Goal: Task Accomplishment & Management: Use online tool/utility

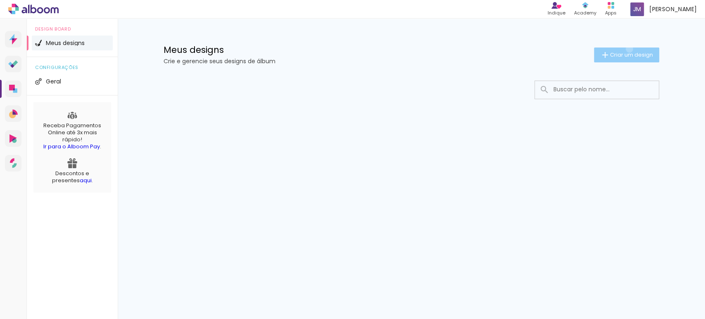
click at [628, 49] on paper-button "Criar um design" at bounding box center [626, 54] width 65 height 15
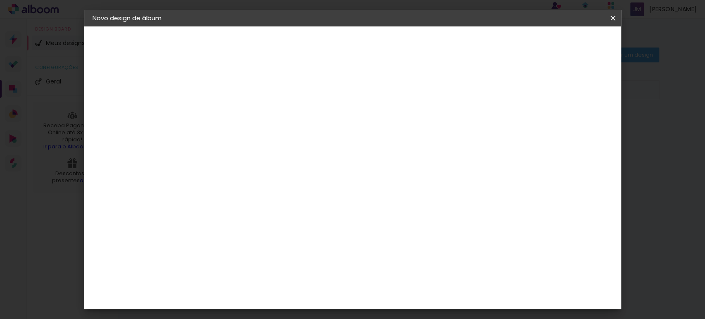
click at [228, 115] on input at bounding box center [228, 110] width 0 height 13
type input "15 anos"
type paper-input "15 anos"
click at [0, 0] on slot "Avançar" at bounding box center [0, 0] width 0 height 0
click at [0, 0] on slot "Tamanho Livre" at bounding box center [0, 0] width 0 height 0
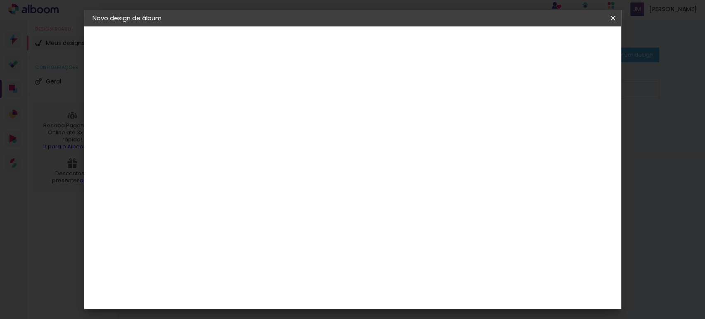
click at [0, 0] on slot "Avançar" at bounding box center [0, 0] width 0 height 0
drag, startPoint x: 211, startPoint y: 154, endPoint x: 197, endPoint y: 154, distance: 14.9
click at [197, 154] on input "30" at bounding box center [201, 157] width 21 height 12
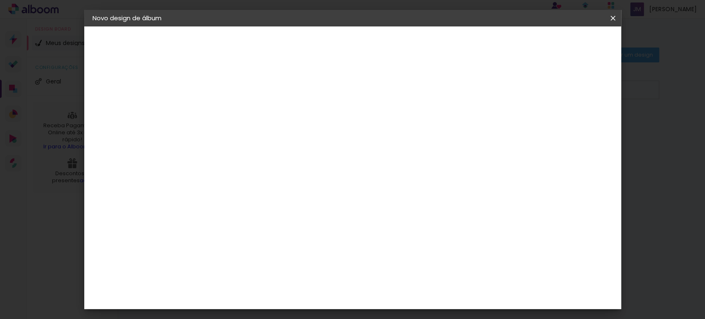
type input "25"
type paper-input "25"
drag, startPoint x: 403, startPoint y: 293, endPoint x: 386, endPoint y: 297, distance: 17.4
click at [386, 297] on paper-input-container "60 cm" at bounding box center [403, 295] width 37 height 21
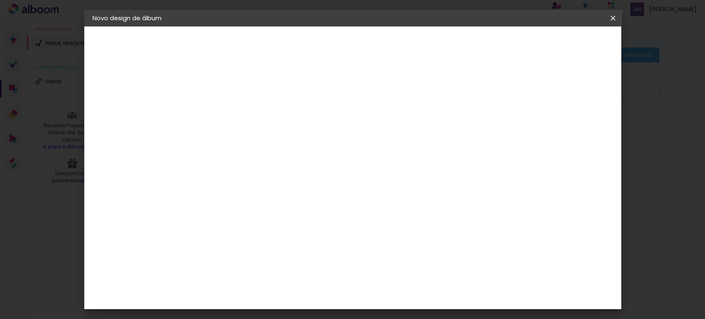
type input "50"
type paper-input "50"
click at [560, 43] on span "Iniciar design" at bounding box center [542, 44] width 38 height 6
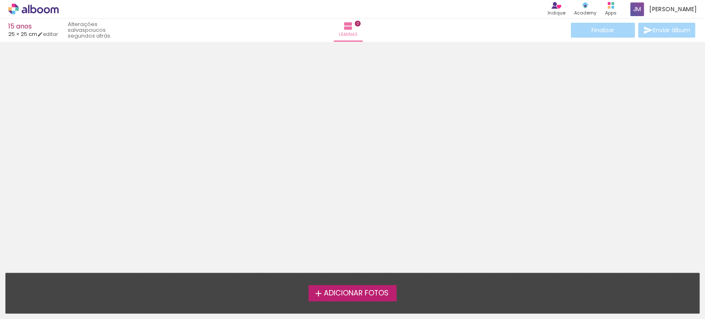
click at [368, 294] on span "Adicionar Fotos" at bounding box center [355, 293] width 65 height 7
click at [0, 0] on input "file" at bounding box center [0, 0] width 0 height 0
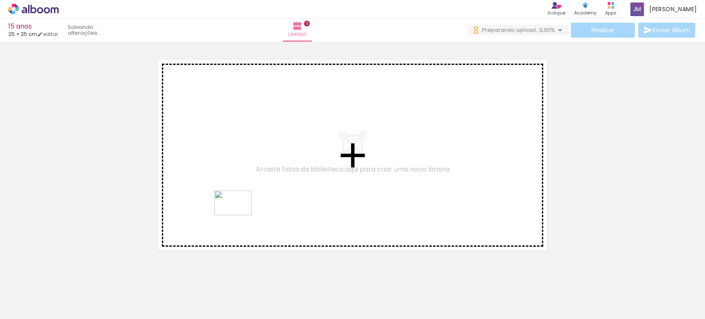
drag, startPoint x: 134, startPoint y: 295, endPoint x: 239, endPoint y: 215, distance: 132.3
click at [239, 215] on quentale-workspace at bounding box center [352, 159] width 705 height 319
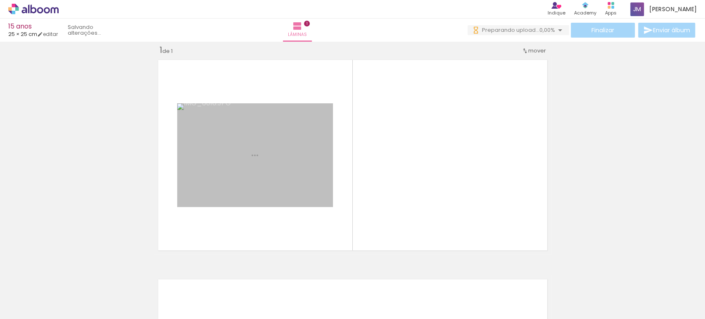
scroll to position [10, 0]
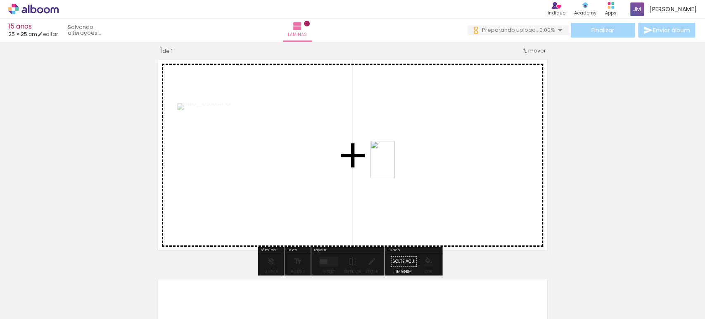
drag, startPoint x: 170, startPoint y: 290, endPoint x: 425, endPoint y: 186, distance: 275.7
click at [396, 161] on quentale-workspace at bounding box center [352, 159] width 705 height 319
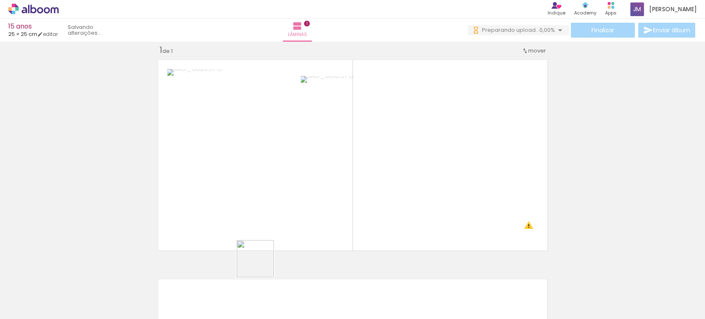
scroll to position [0, 0]
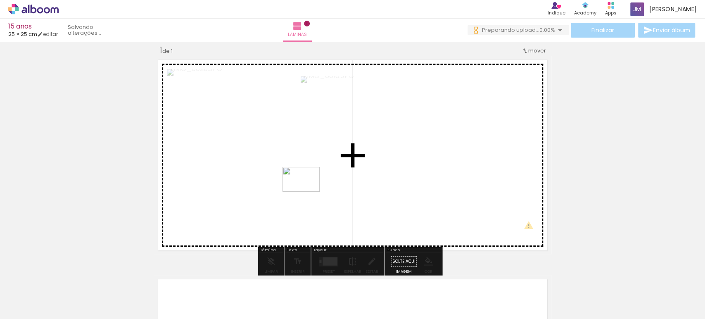
drag, startPoint x: 228, startPoint y: 300, endPoint x: 307, endPoint y: 192, distance: 134.4
click at [307, 192] on quentale-workspace at bounding box center [352, 159] width 705 height 319
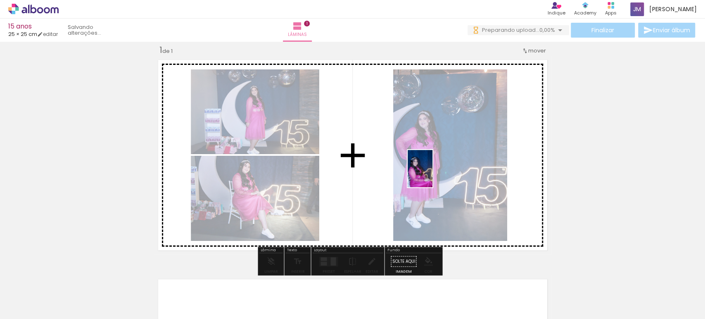
drag, startPoint x: 306, startPoint y: 299, endPoint x: 432, endPoint y: 174, distance: 177.6
click at [432, 174] on quentale-workspace at bounding box center [352, 159] width 705 height 319
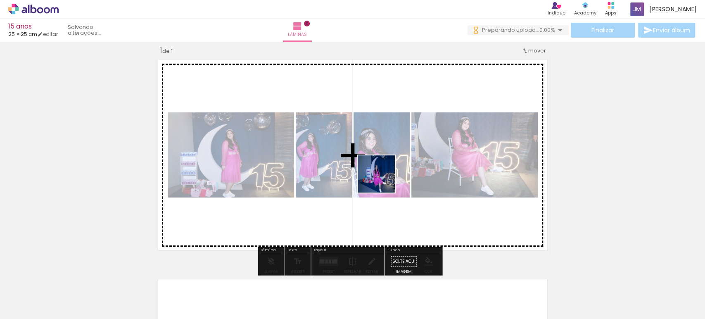
drag, startPoint x: 357, startPoint y: 292, endPoint x: 384, endPoint y: 174, distance: 121.1
click at [384, 174] on quentale-workspace at bounding box center [352, 159] width 705 height 319
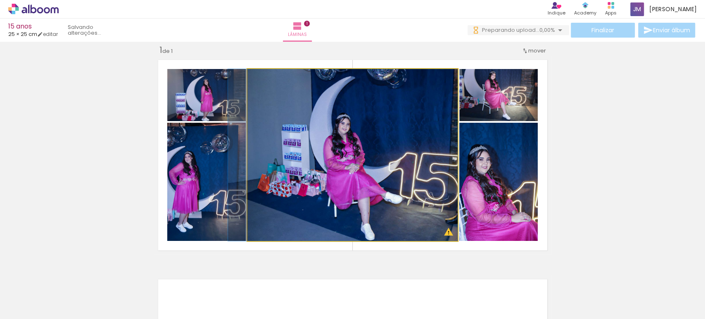
drag, startPoint x: 383, startPoint y: 161, endPoint x: 344, endPoint y: 157, distance: 39.9
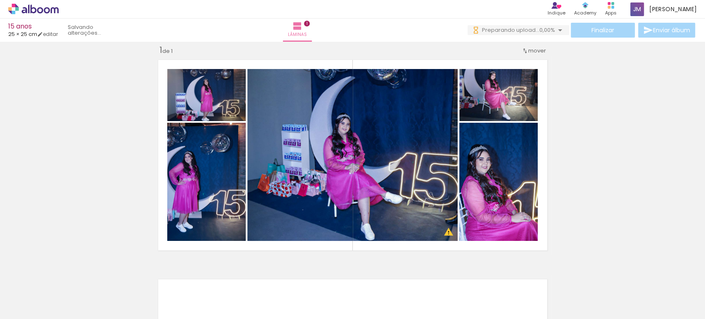
click at [651, 159] on div "Inserir lâmina 1 de 1 O Designbox precisará aumentar a sua imagem em 176% para …" at bounding box center [352, 254] width 705 height 439
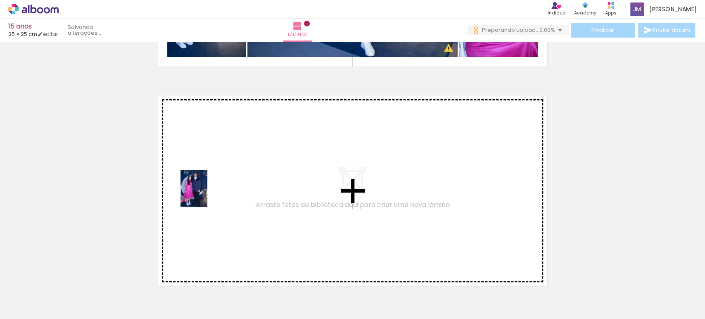
drag, startPoint x: 125, startPoint y: 296, endPoint x: 204, endPoint y: 291, distance: 79.5
click at [205, 191] on quentale-workspace at bounding box center [352, 159] width 705 height 319
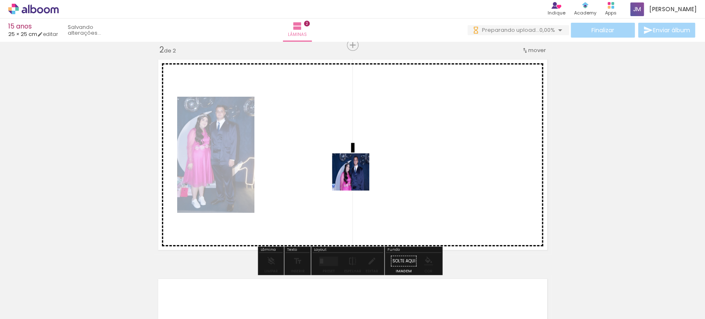
drag, startPoint x: 182, startPoint y: 296, endPoint x: 357, endPoint y: 176, distance: 211.9
click at [357, 176] on quentale-workspace at bounding box center [352, 159] width 705 height 319
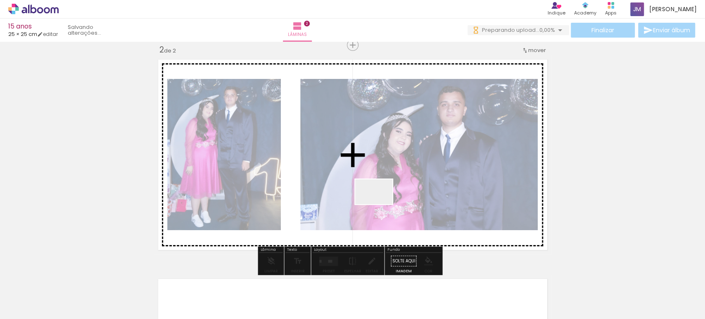
drag, startPoint x: 356, startPoint y: 238, endPoint x: 347, endPoint y: 197, distance: 42.3
click at [384, 195] on quentale-workspace at bounding box center [352, 159] width 705 height 319
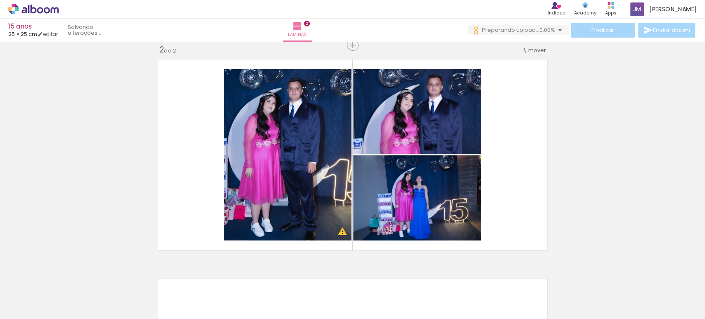
scroll to position [0, 588]
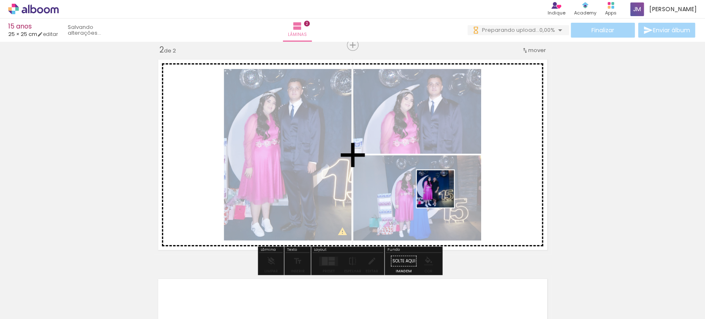
drag, startPoint x: 282, startPoint y: 305, endPoint x: 442, endPoint y: 195, distance: 194.0
click at [442, 195] on quentale-workspace at bounding box center [352, 159] width 705 height 319
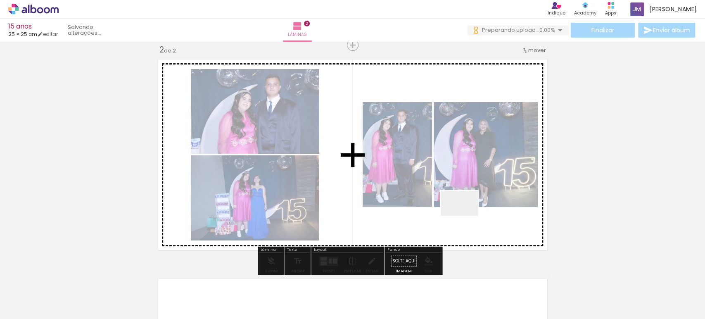
drag, startPoint x: 470, startPoint y: 297, endPoint x: 465, endPoint y: 214, distance: 83.1
click at [465, 214] on quentale-workspace at bounding box center [352, 159] width 705 height 319
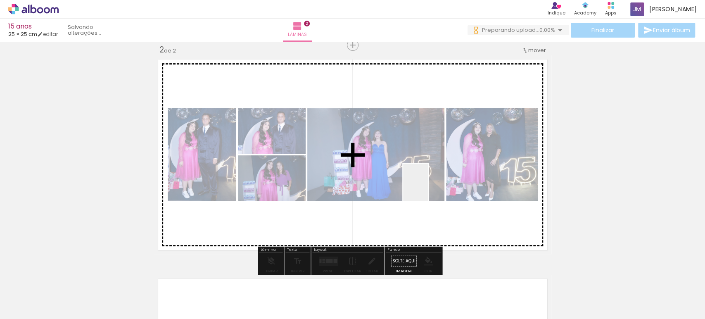
drag, startPoint x: 422, startPoint y: 303, endPoint x: 429, endPoint y: 188, distance: 115.8
click at [429, 188] on quentale-workspace at bounding box center [352, 159] width 705 height 319
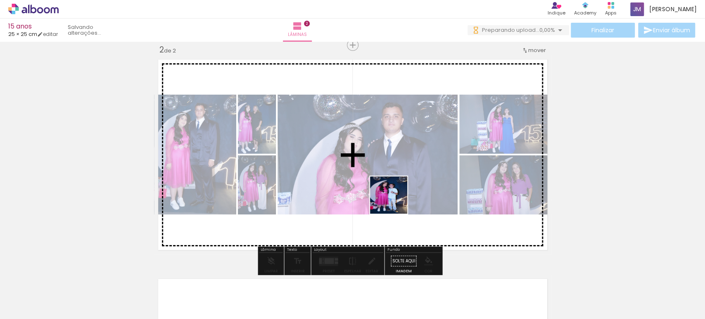
drag, startPoint x: 145, startPoint y: 296, endPoint x: 395, endPoint y: 201, distance: 266.9
click at [395, 201] on quentale-workspace at bounding box center [352, 159] width 705 height 319
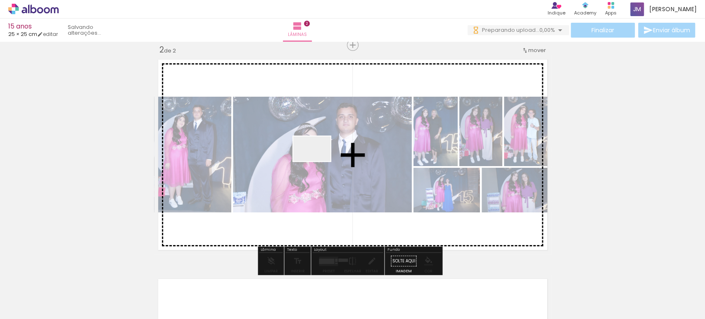
drag, startPoint x: 89, startPoint y: 293, endPoint x: 319, endPoint y: 161, distance: 264.8
click at [316, 164] on quentale-workspace at bounding box center [352, 159] width 705 height 319
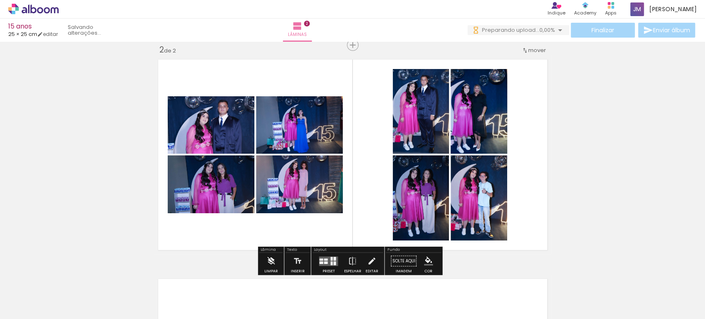
click at [271, 258] on iron-icon at bounding box center [270, 261] width 9 height 17
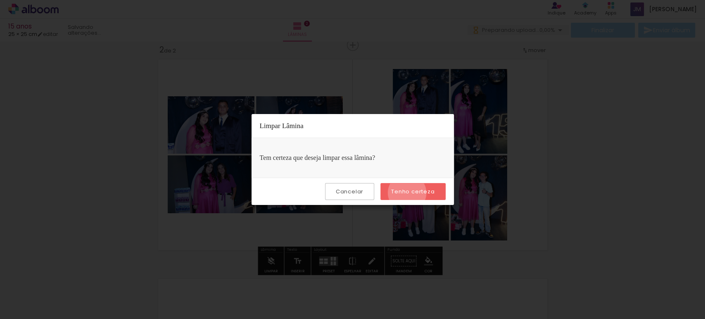
click at [0, 0] on slot "Tenho certeza" at bounding box center [0, 0] width 0 height 0
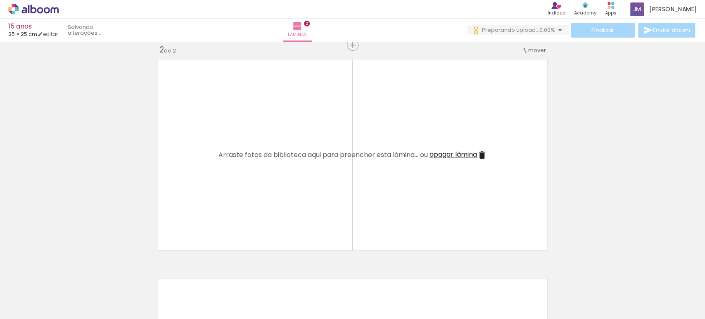
scroll to position [0, 0]
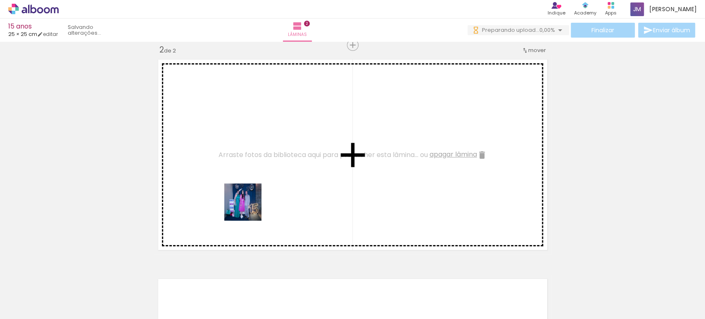
drag, startPoint x: 228, startPoint y: 296, endPoint x: 251, endPoint y: 207, distance: 91.4
click at [250, 208] on quentale-workspace at bounding box center [352, 159] width 705 height 319
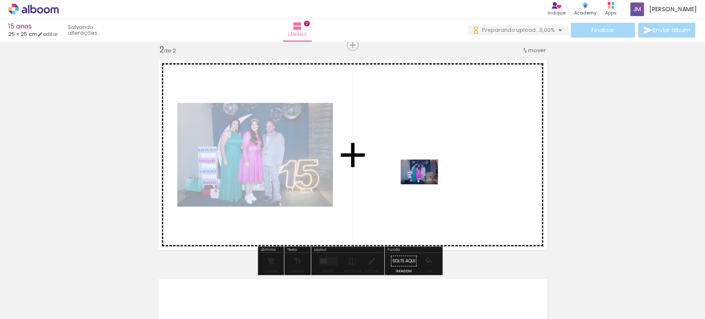
drag, startPoint x: 274, startPoint y: 299, endPoint x: 434, endPoint y: 157, distance: 213.0
click at [434, 157] on quentale-workspace at bounding box center [352, 159] width 705 height 319
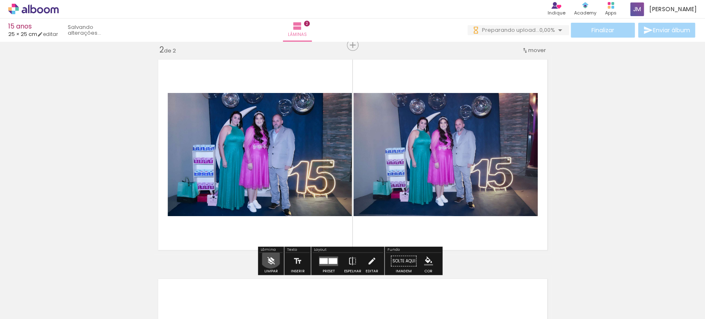
click at [270, 256] on iron-icon at bounding box center [270, 261] width 9 height 17
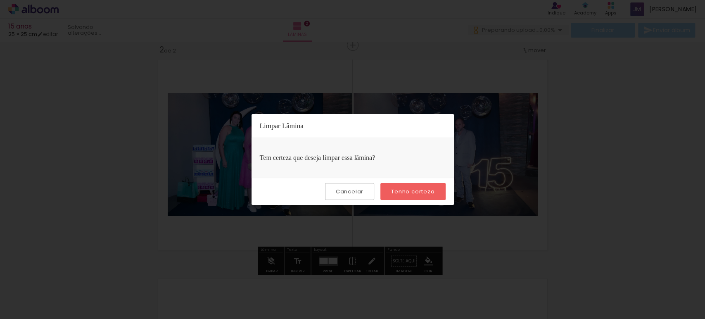
drag, startPoint x: 417, startPoint y: 191, endPoint x: 256, endPoint y: 261, distance: 175.0
click at [0, 0] on slot "Tenho certeza" at bounding box center [0, 0] width 0 height 0
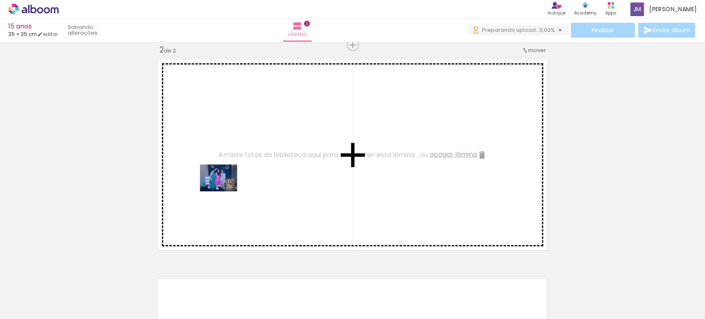
drag, startPoint x: 224, startPoint y: 293, endPoint x: 225, endPoint y: 189, distance: 104.1
click at [225, 189] on quentale-workspace at bounding box center [352, 159] width 705 height 319
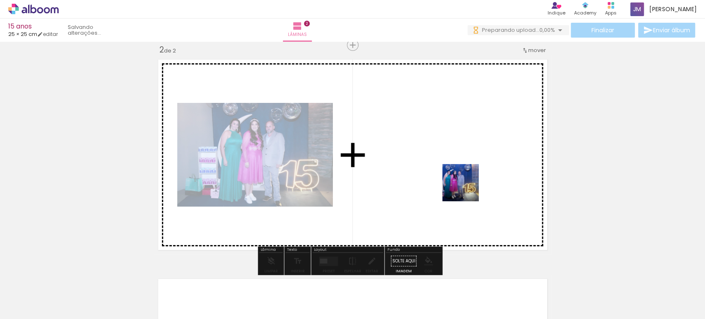
drag, startPoint x: 359, startPoint y: 297, endPoint x: 482, endPoint y: 188, distance: 164.4
click at [472, 187] on quentale-workspace at bounding box center [352, 159] width 705 height 319
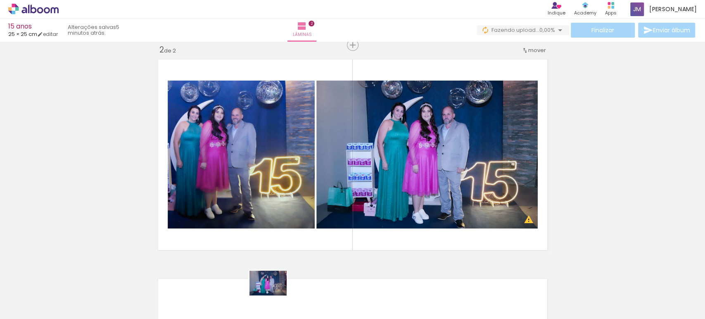
click at [274, 295] on div at bounding box center [267, 291] width 41 height 27
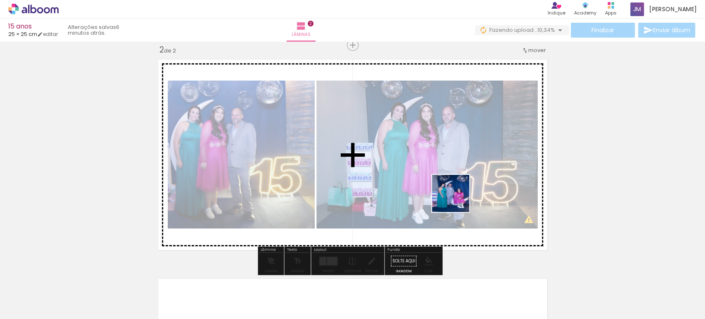
drag, startPoint x: 492, startPoint y: 299, endPoint x: 457, endPoint y: 199, distance: 106.1
click at [457, 199] on quentale-workspace at bounding box center [352, 159] width 705 height 319
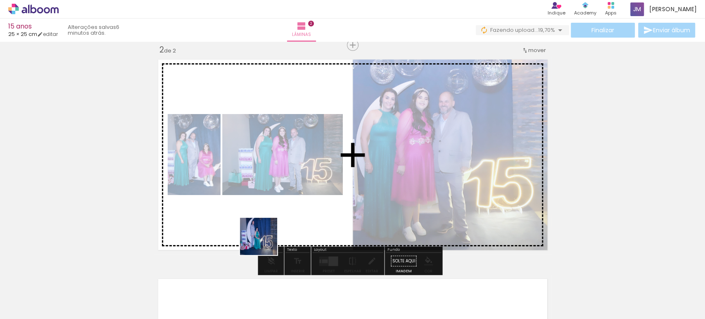
drag, startPoint x: 216, startPoint y: 297, endPoint x: 277, endPoint y: 226, distance: 93.7
click at [277, 226] on quentale-workspace at bounding box center [352, 159] width 705 height 319
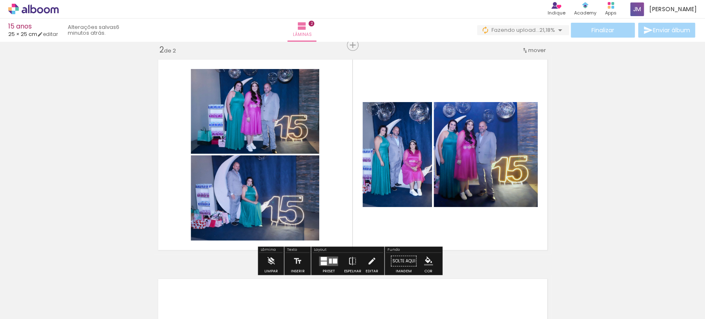
click at [492, 231] on quentale-layouter at bounding box center [352, 154] width 397 height 199
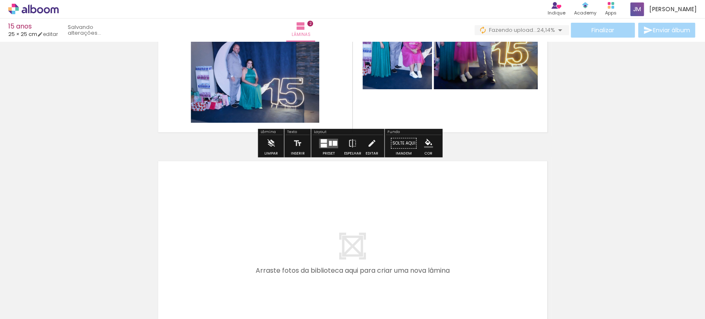
scroll to position [367, 0]
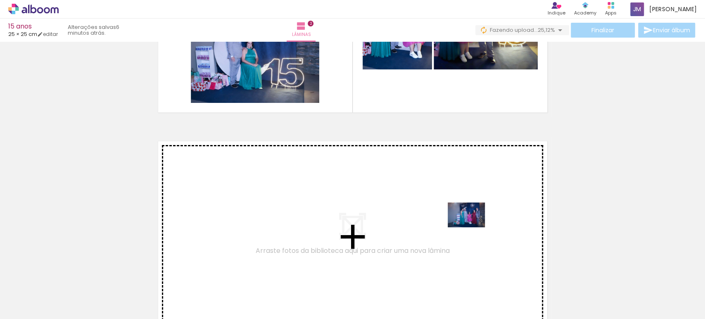
drag, startPoint x: 589, startPoint y: 299, endPoint x: 472, endPoint y: 227, distance: 137.2
click at [472, 227] on quentale-workspace at bounding box center [352, 159] width 705 height 319
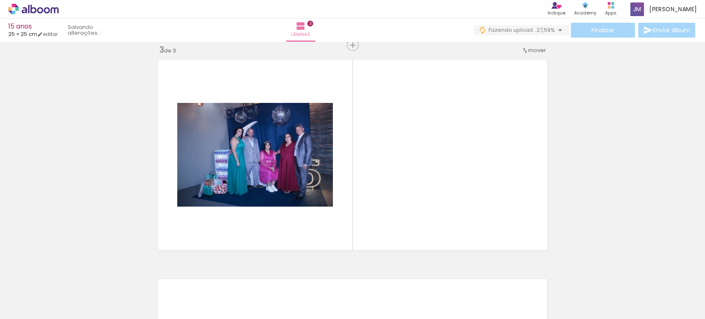
scroll to position [0, 2298]
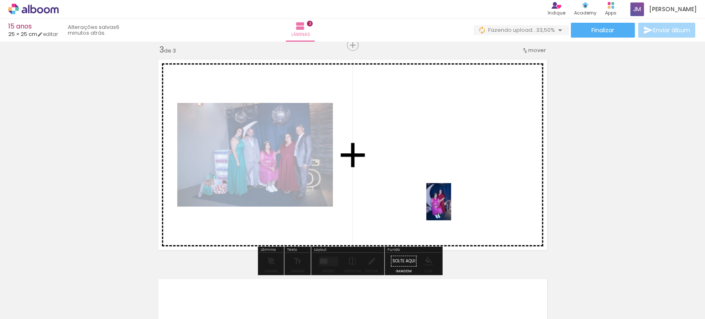
drag, startPoint x: 420, startPoint y: 299, endPoint x: 457, endPoint y: 207, distance: 99.6
click at [451, 207] on quentale-workspace at bounding box center [352, 159] width 705 height 319
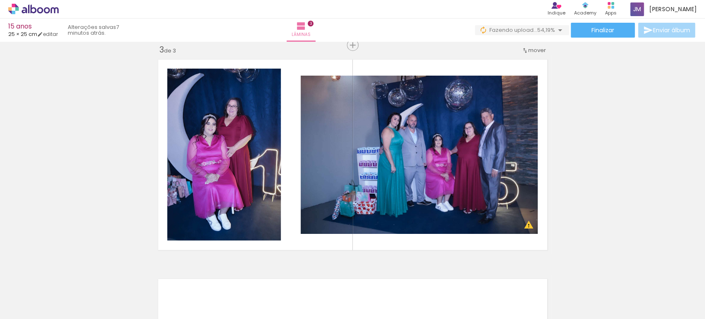
scroll to position [0, 555]
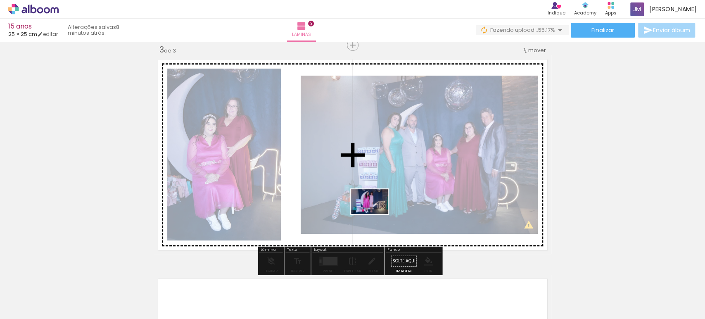
drag, startPoint x: 136, startPoint y: 299, endPoint x: 376, endPoint y: 214, distance: 254.6
click at [376, 214] on quentale-workspace at bounding box center [352, 159] width 705 height 319
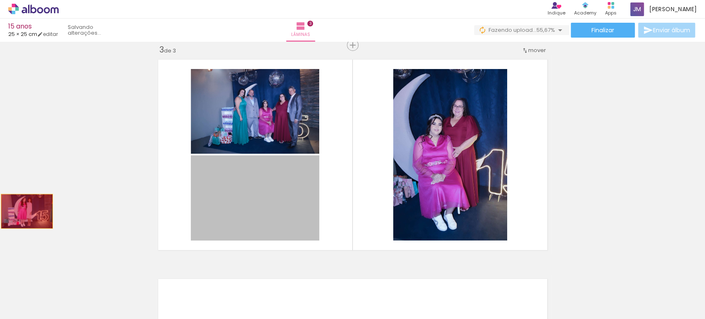
drag, startPoint x: 268, startPoint y: 202, endPoint x: 62, endPoint y: 215, distance: 207.3
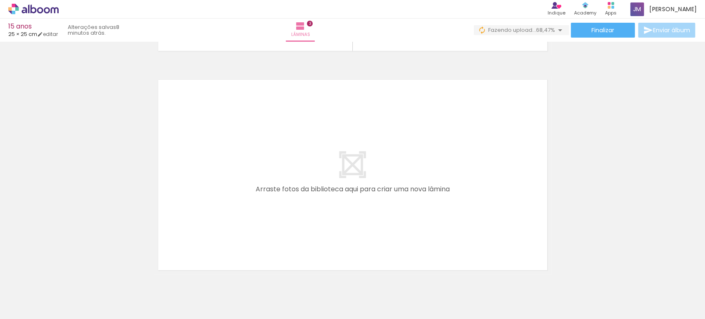
scroll to position [678, 0]
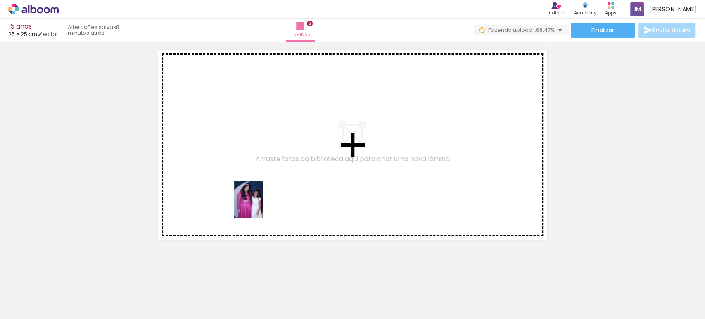
drag, startPoint x: 81, startPoint y: 298, endPoint x: 209, endPoint y: 273, distance: 130.3
click at [260, 204] on quentale-workspace at bounding box center [352, 159] width 705 height 319
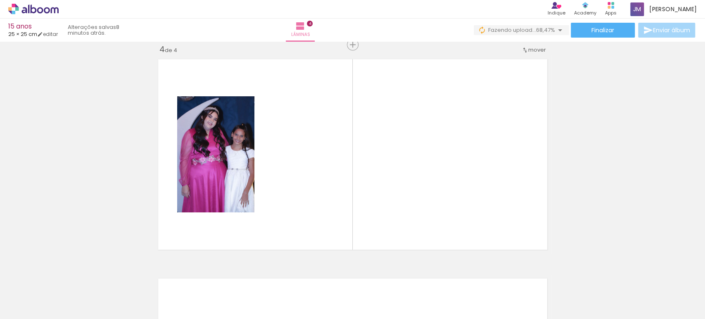
scroll to position [668, 0]
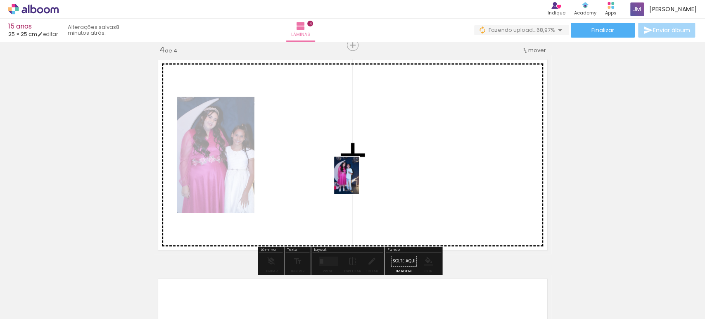
drag, startPoint x: 174, startPoint y: 298, endPoint x: 343, endPoint y: 195, distance: 197.8
click at [358, 176] on quentale-workspace at bounding box center [352, 159] width 705 height 319
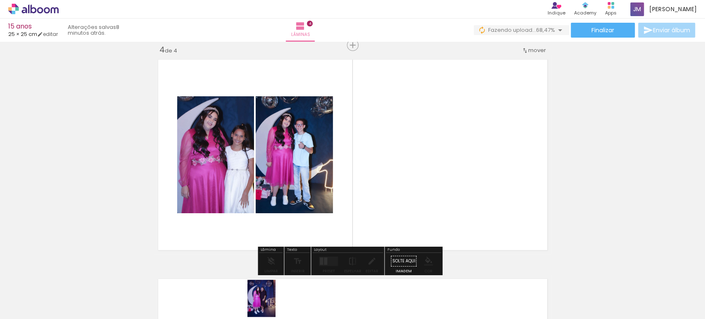
drag, startPoint x: 271, startPoint y: 305, endPoint x: 0, endPoint y: 304, distance: 270.9
click at [270, 304] on div at bounding box center [268, 291] width 28 height 37
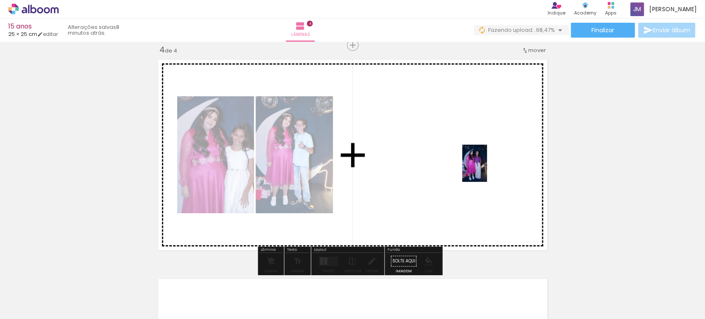
drag, startPoint x: 454, startPoint y: 302, endPoint x: 487, endPoint y: 169, distance: 136.3
click at [487, 169] on quentale-workspace at bounding box center [352, 159] width 705 height 319
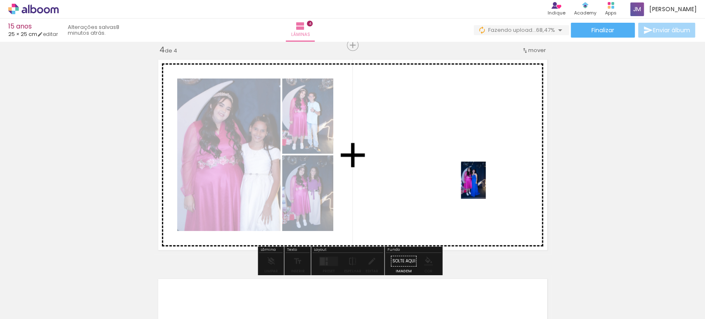
drag, startPoint x: 543, startPoint y: 301, endPoint x: 496, endPoint y: 206, distance: 106.0
click at [486, 184] on quentale-workspace at bounding box center [352, 159] width 705 height 319
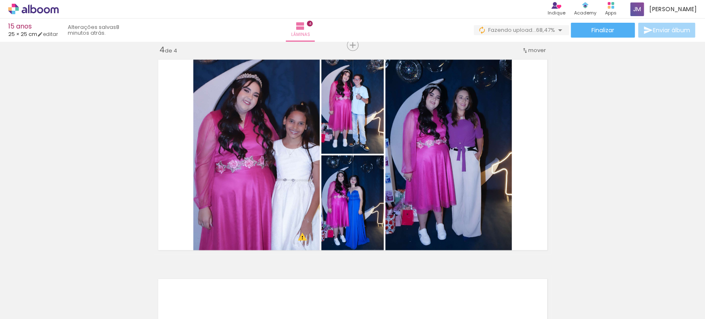
click at [574, 289] on quentale-thumb at bounding box center [591, 290] width 46 height 47
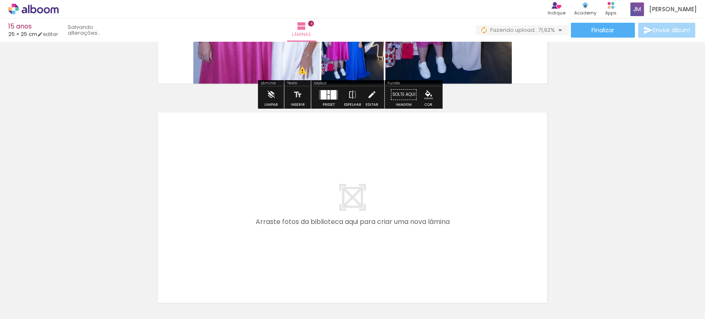
scroll to position [872, 0]
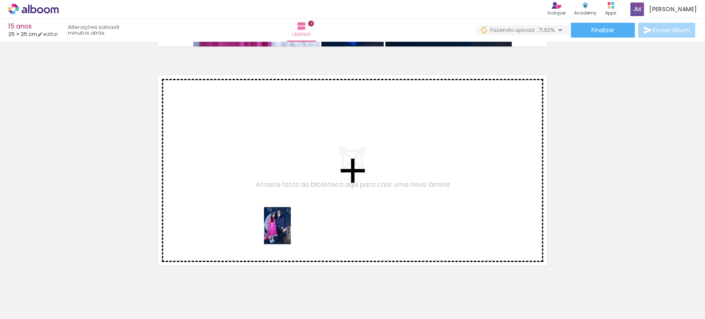
drag, startPoint x: 342, startPoint y: 301, endPoint x: 289, endPoint y: 223, distance: 93.6
click at [289, 223] on quentale-workspace at bounding box center [352, 159] width 705 height 319
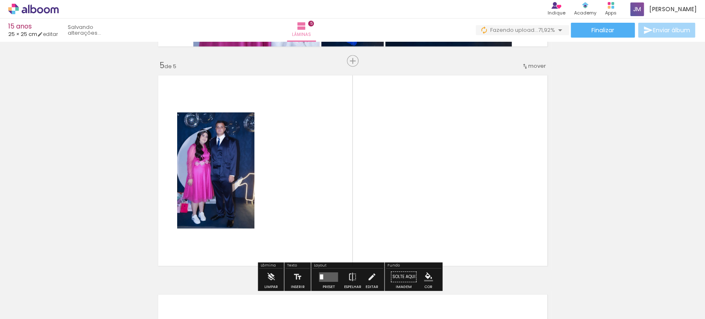
scroll to position [888, 0]
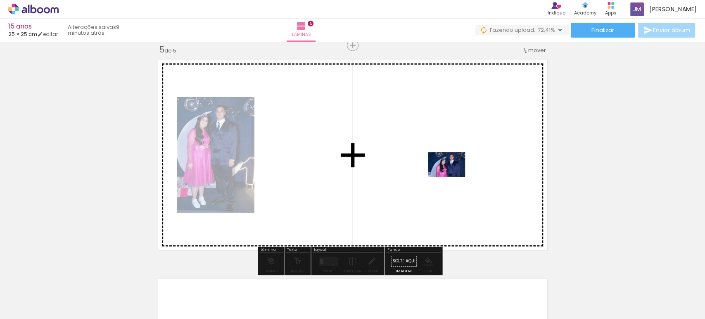
drag, startPoint x: 398, startPoint y: 292, endPoint x: 453, endPoint y: 177, distance: 127.7
click at [453, 177] on quentale-workspace at bounding box center [352, 159] width 705 height 319
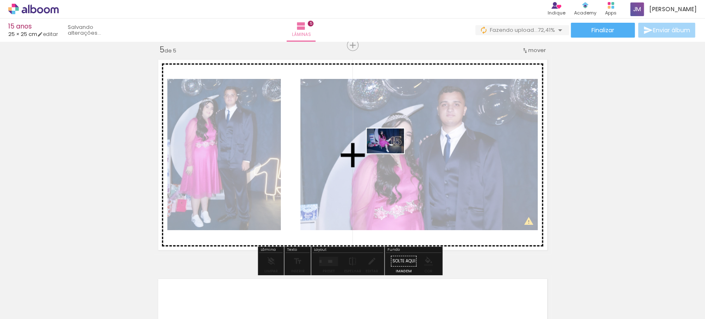
drag, startPoint x: 482, startPoint y: 292, endPoint x: 397, endPoint y: 150, distance: 165.6
click at [397, 150] on quentale-workspace at bounding box center [352, 159] width 705 height 319
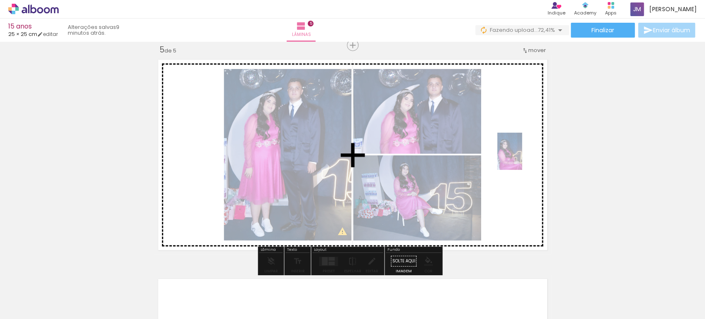
drag, startPoint x: 534, startPoint y: 308, endPoint x: 522, endPoint y: 157, distance: 152.1
click at [522, 157] on quentale-workspace at bounding box center [352, 159] width 705 height 319
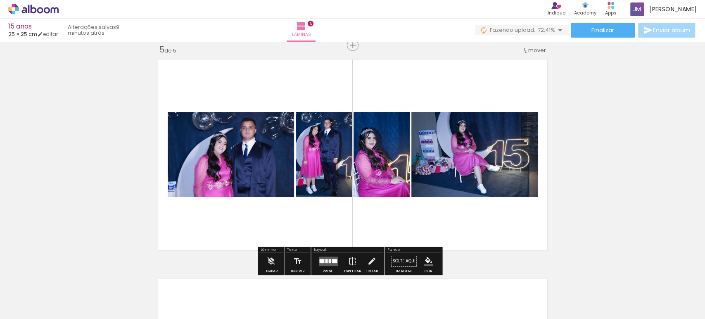
click at [326, 256] on quentale-layouter at bounding box center [328, 260] width 19 height 9
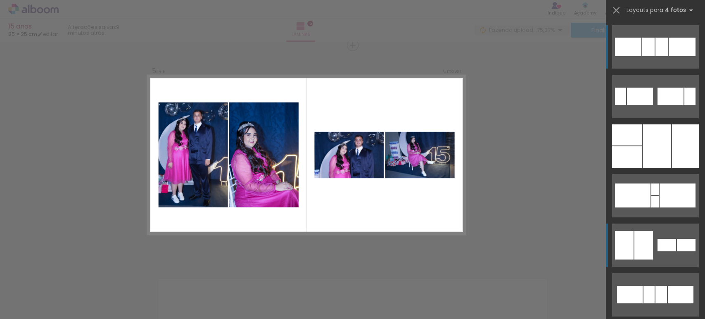
click at [660, 56] on div at bounding box center [661, 47] width 12 height 19
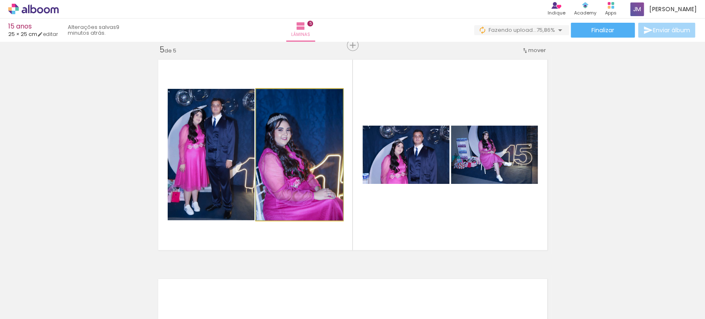
click at [313, 171] on quentale-photo at bounding box center [299, 154] width 87 height 131
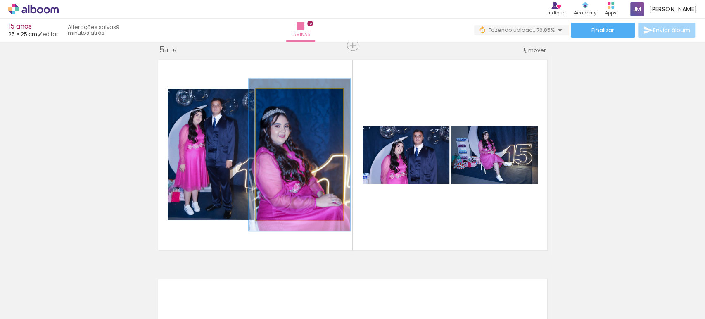
drag, startPoint x: 274, startPoint y: 96, endPoint x: 281, endPoint y: 118, distance: 22.5
type paper-slider "117"
click at [279, 96] on div at bounding box center [279, 97] width 13 height 13
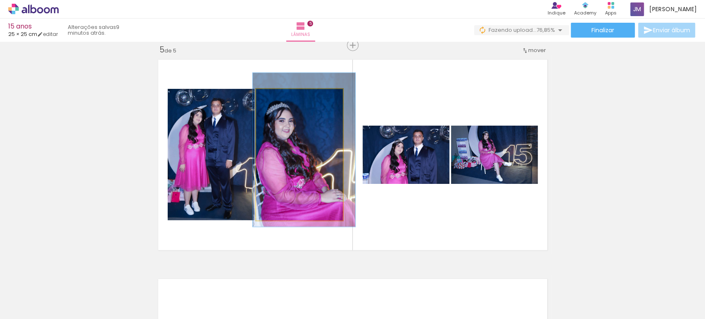
drag, startPoint x: 283, startPoint y: 139, endPoint x: 287, endPoint y: 134, distance: 7.0
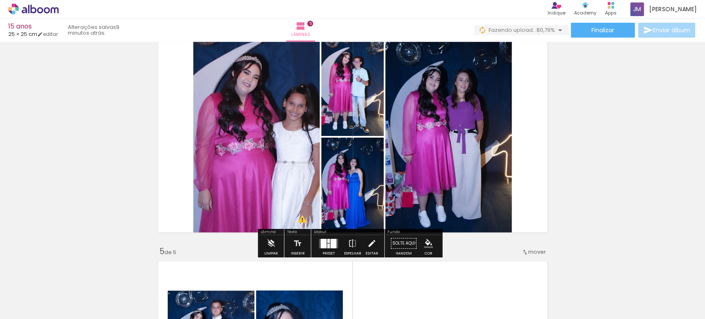
scroll to position [709, 0]
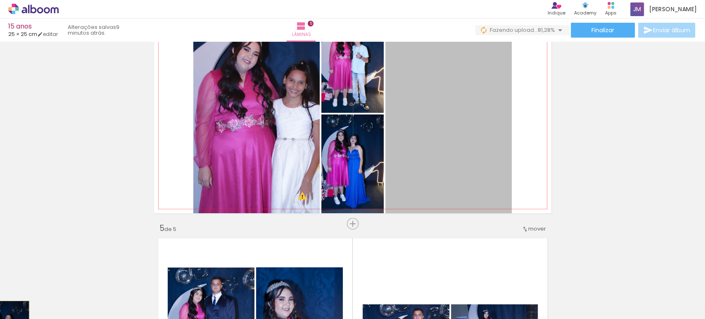
drag, startPoint x: 469, startPoint y: 135, endPoint x: 0, endPoint y: 340, distance: 512.3
click at [0, 318] on html "link( href="../../bower_components/polymer/polymer.html" rel="import" ) picture…" at bounding box center [352, 159] width 705 height 319
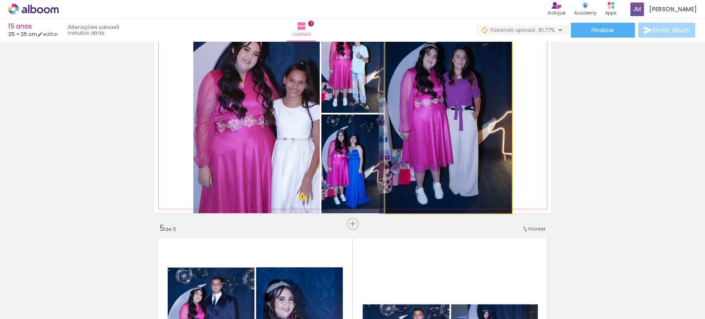
drag, startPoint x: 472, startPoint y: 166, endPoint x: 0, endPoint y: 340, distance: 503.6
click at [0, 318] on html "link( href="../../bower_components/polymer/polymer.html" rel="import" ) picture…" at bounding box center [352, 159] width 705 height 319
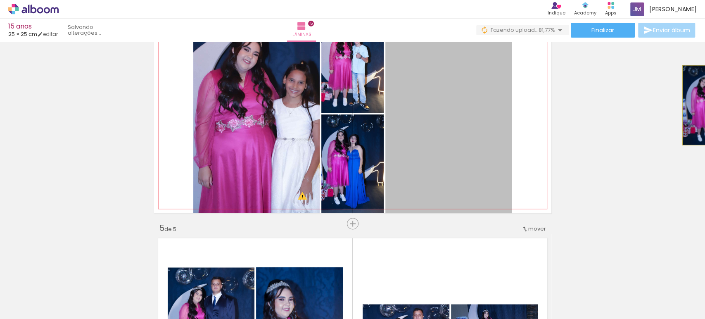
drag, startPoint x: 450, startPoint y: 135, endPoint x: 704, endPoint y: 104, distance: 255.9
click at [704, 104] on div "Inserir lâmina 1 de 5 Inserir lâmina 2 de 5 Inserir lâmina 3 de 5 Inserir lâmin…" at bounding box center [352, 180] width 705 height 277
drag, startPoint x: 435, startPoint y: 128, endPoint x: 600, endPoint y: -56, distance: 247.2
click at [600, 0] on html "link( href="../../bower_components/polymer/polymer.html" rel="import" ) picture…" at bounding box center [352, 159] width 705 height 319
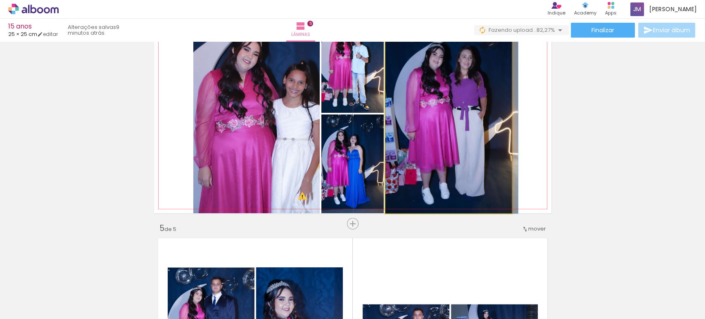
click at [444, 140] on quentale-photo at bounding box center [448, 113] width 126 height 199
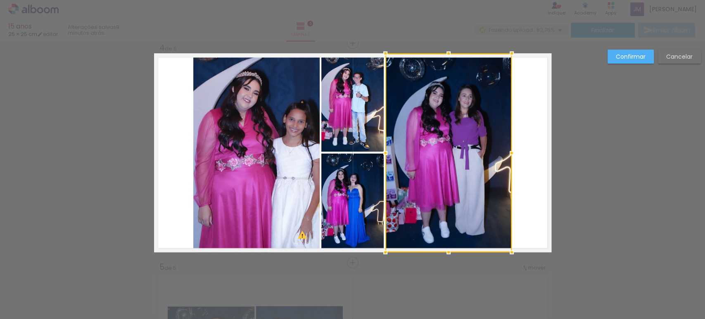
scroll to position [668, 0]
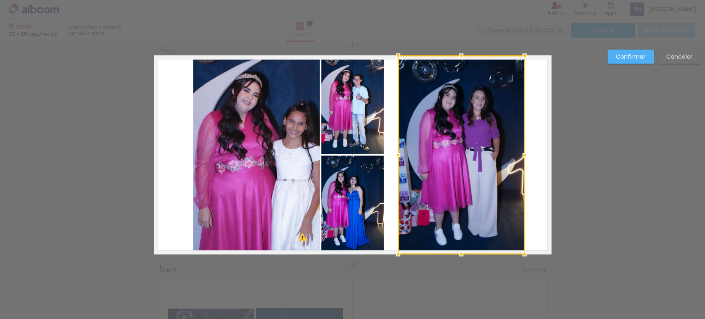
drag, startPoint x: 447, startPoint y: 180, endPoint x: 560, endPoint y: 205, distance: 115.4
click at [461, 195] on div at bounding box center [461, 154] width 126 height 199
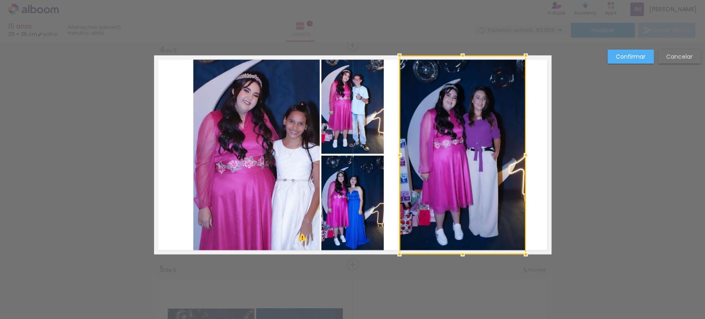
click at [585, 195] on div "Confirmar Cancelar" at bounding box center [352, 41] width 705 height 1336
click at [586, 192] on div "Confirmar Cancelar" at bounding box center [352, 41] width 705 height 1336
click at [587, 191] on div "Confirmar Cancelar" at bounding box center [352, 41] width 705 height 1336
click at [523, 201] on quentale-layouter at bounding box center [352, 154] width 397 height 199
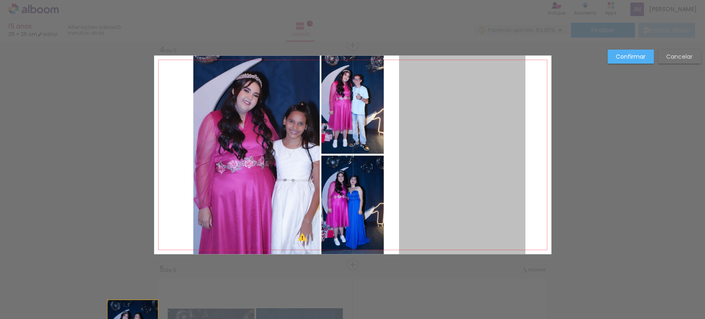
drag, startPoint x: 482, startPoint y: 217, endPoint x: 128, endPoint y: 340, distance: 375.1
click at [128, 318] on html "link( href="../../bower_components/polymer/polymer.html" rel="import" ) picture…" at bounding box center [352, 159] width 705 height 319
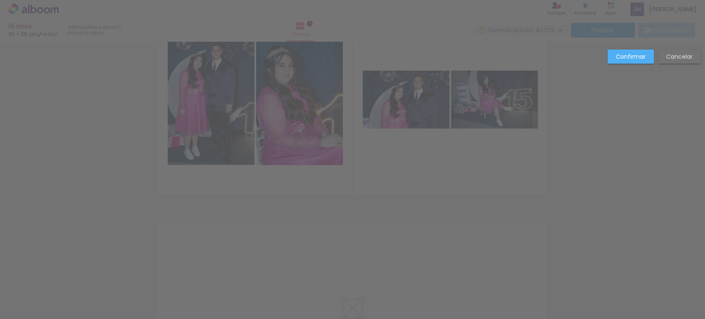
scroll to position [944, 0]
drag, startPoint x: 436, startPoint y: 182, endPoint x: 426, endPoint y: 173, distance: 13.5
click at [0, 0] on slot "Confirmar" at bounding box center [0, 0] width 0 height 0
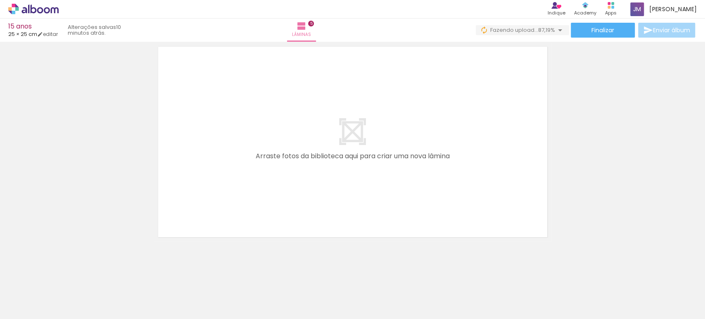
scroll to position [1122, 0]
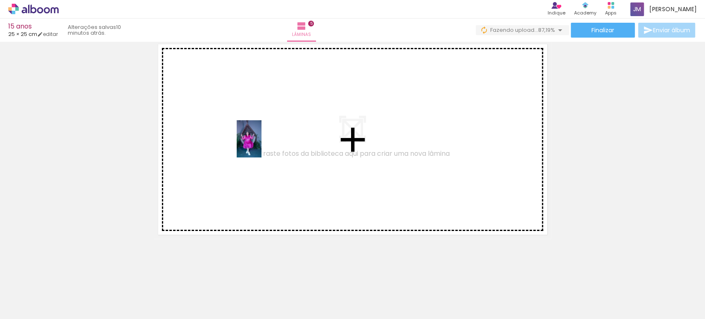
drag, startPoint x: 303, startPoint y: 299, endPoint x: 254, endPoint y: 239, distance: 77.5
click at [261, 145] on quentale-workspace at bounding box center [352, 159] width 705 height 319
